Goal: Task Accomplishment & Management: Manage account settings

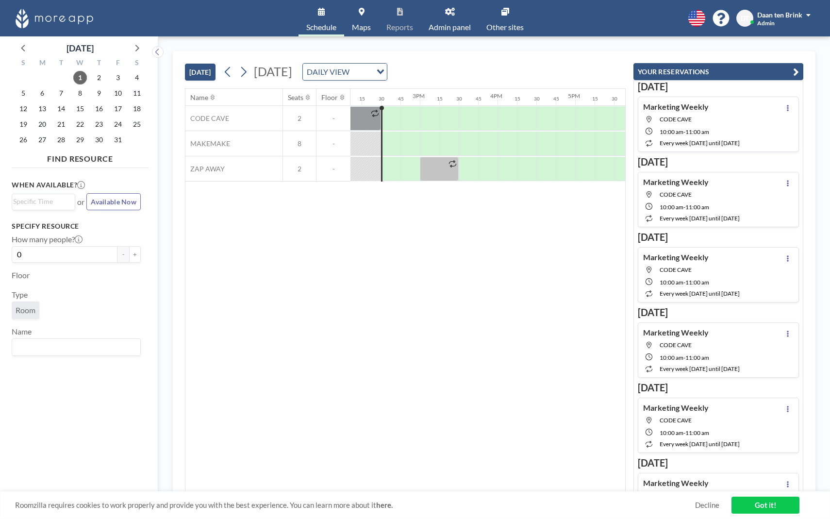
scroll to position [0, 1107]
click at [388, 169] on div at bounding box center [380, 169] width 18 height 24
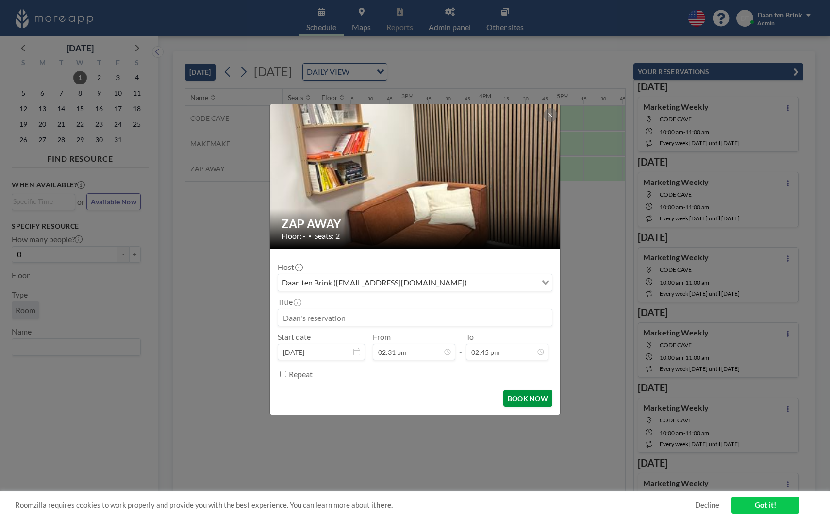
click at [532, 403] on button "BOOK NOW" at bounding box center [527, 398] width 49 height 17
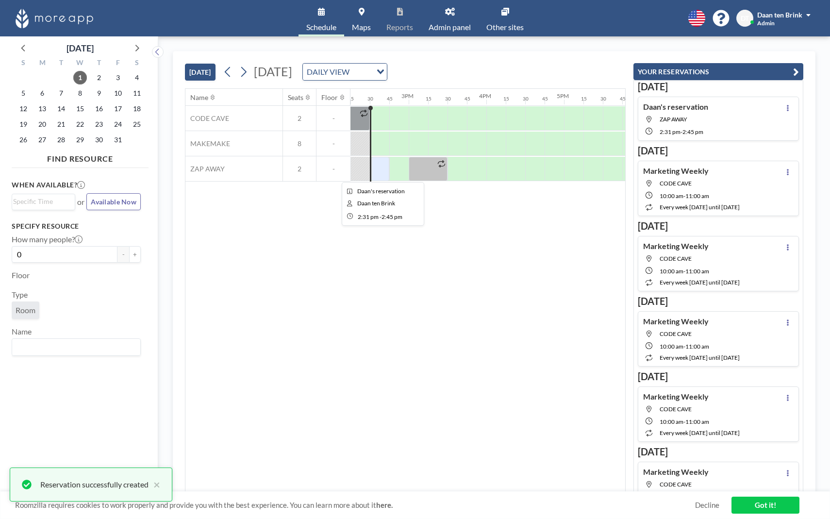
click at [382, 166] on div at bounding box center [380, 169] width 18 height 24
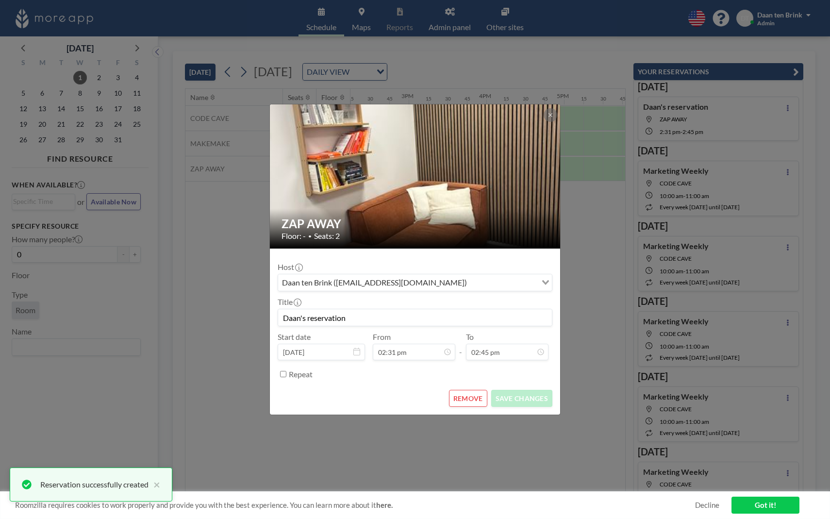
click at [475, 400] on button "REMOVE" at bounding box center [468, 398] width 38 height 17
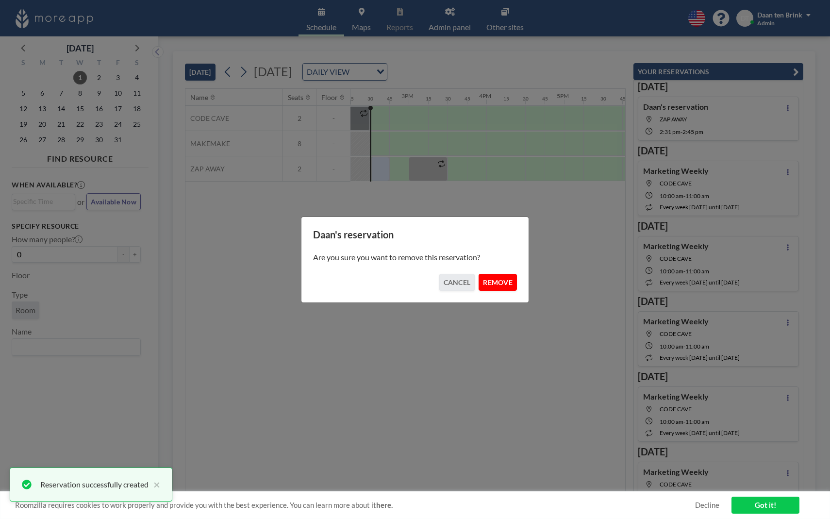
click at [499, 287] on button "REMOVE" at bounding box center [498, 282] width 38 height 17
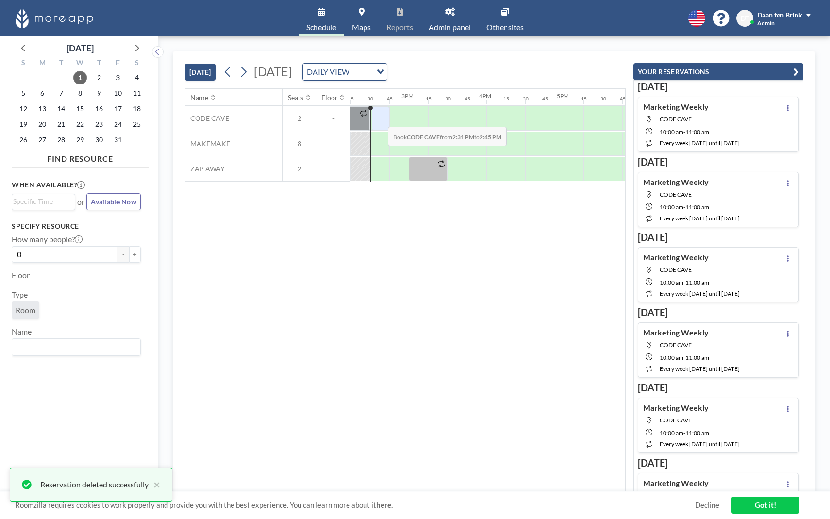
click at [380, 119] on div at bounding box center [380, 118] width 17 height 24
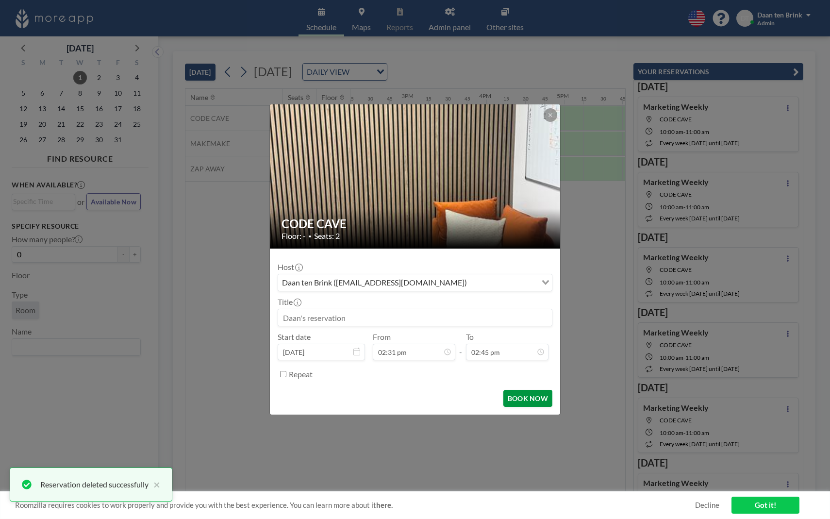
scroll to position [1019, 0]
click at [521, 399] on button "BOOK NOW" at bounding box center [527, 398] width 49 height 17
